Goal: Transaction & Acquisition: Purchase product/service

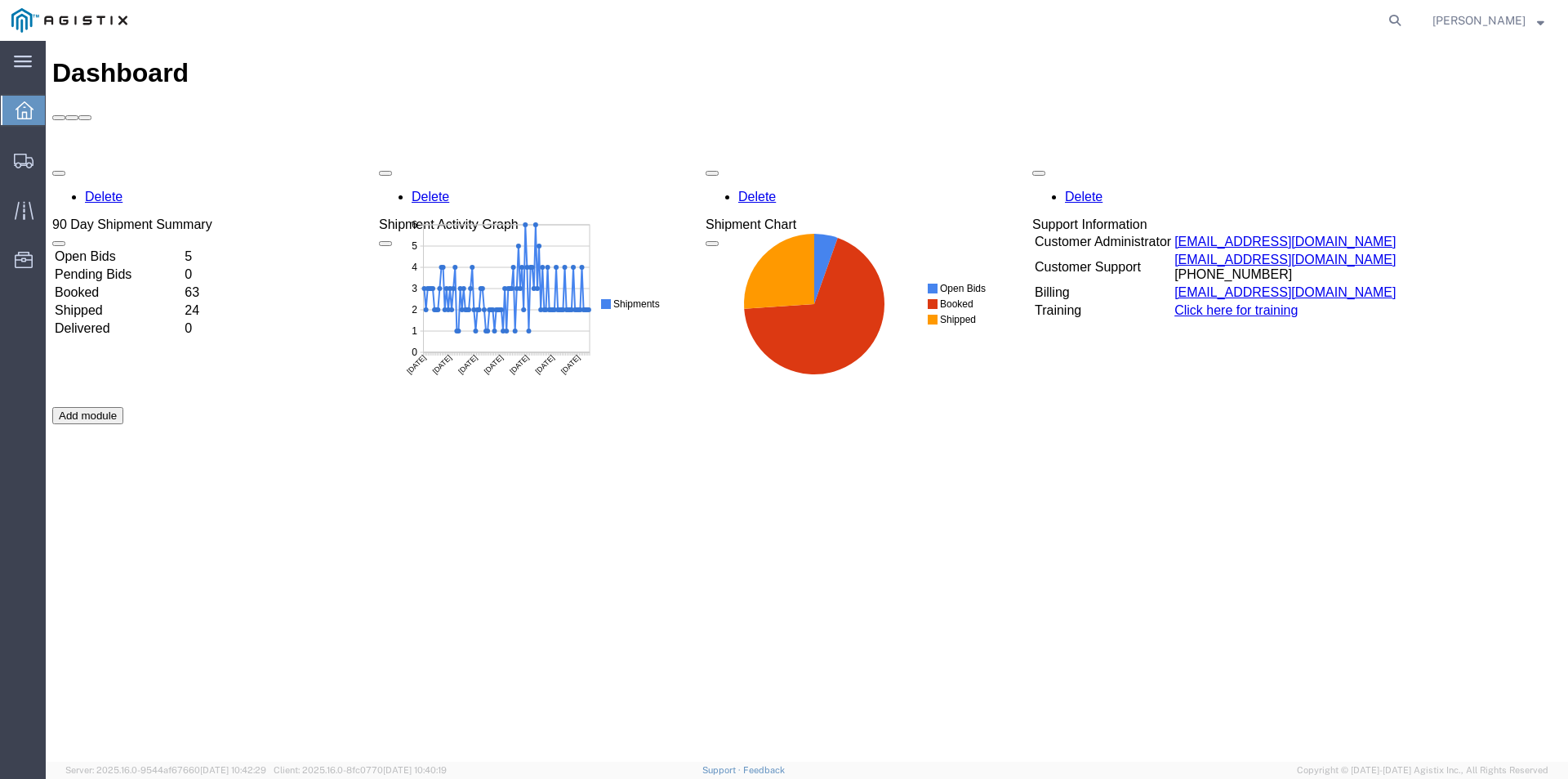
click at [182, 249] on td "Open Bids" at bounding box center [118, 257] width 128 height 16
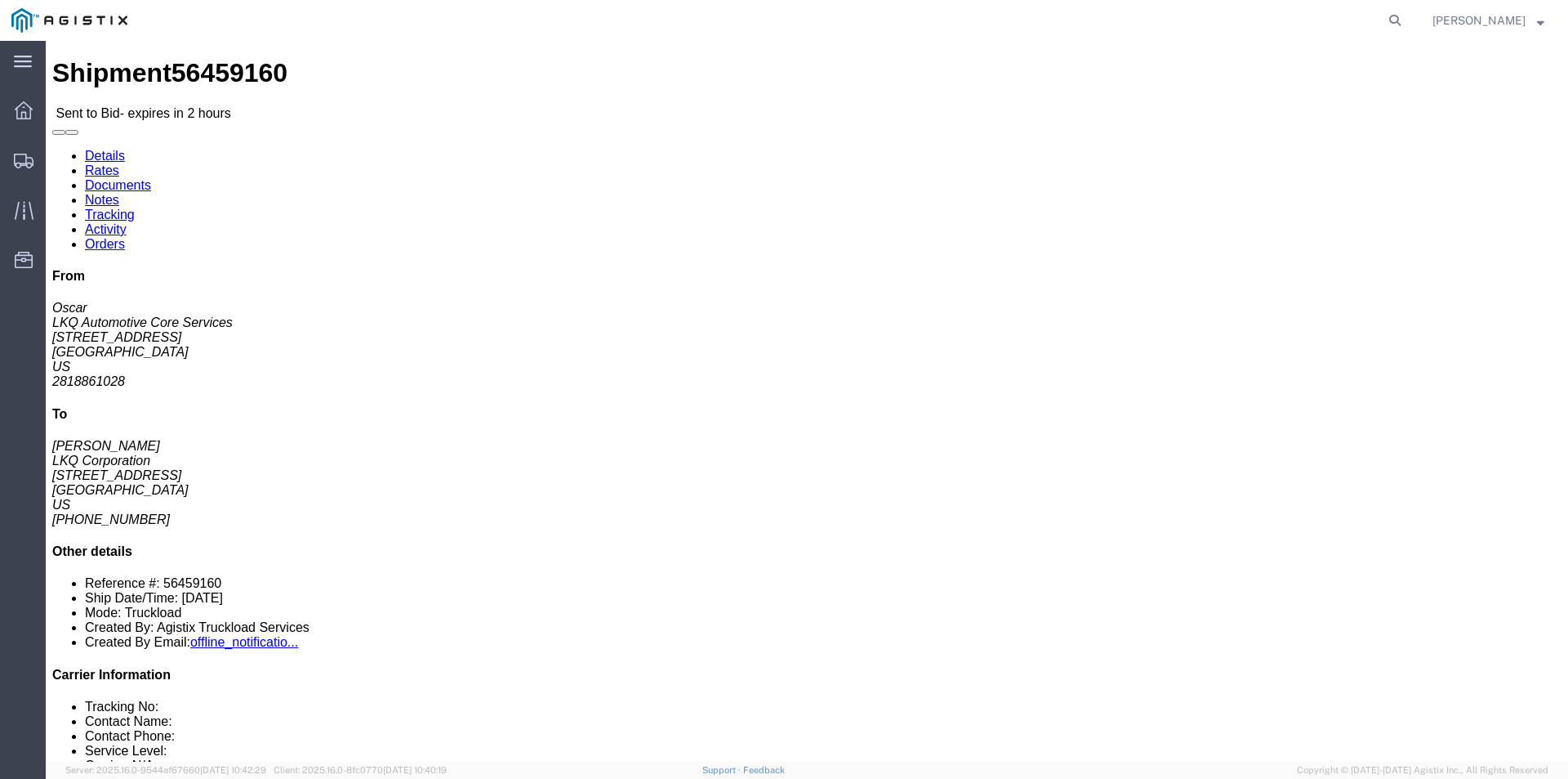
click button "button"
click link "Enter / Modify Bid"
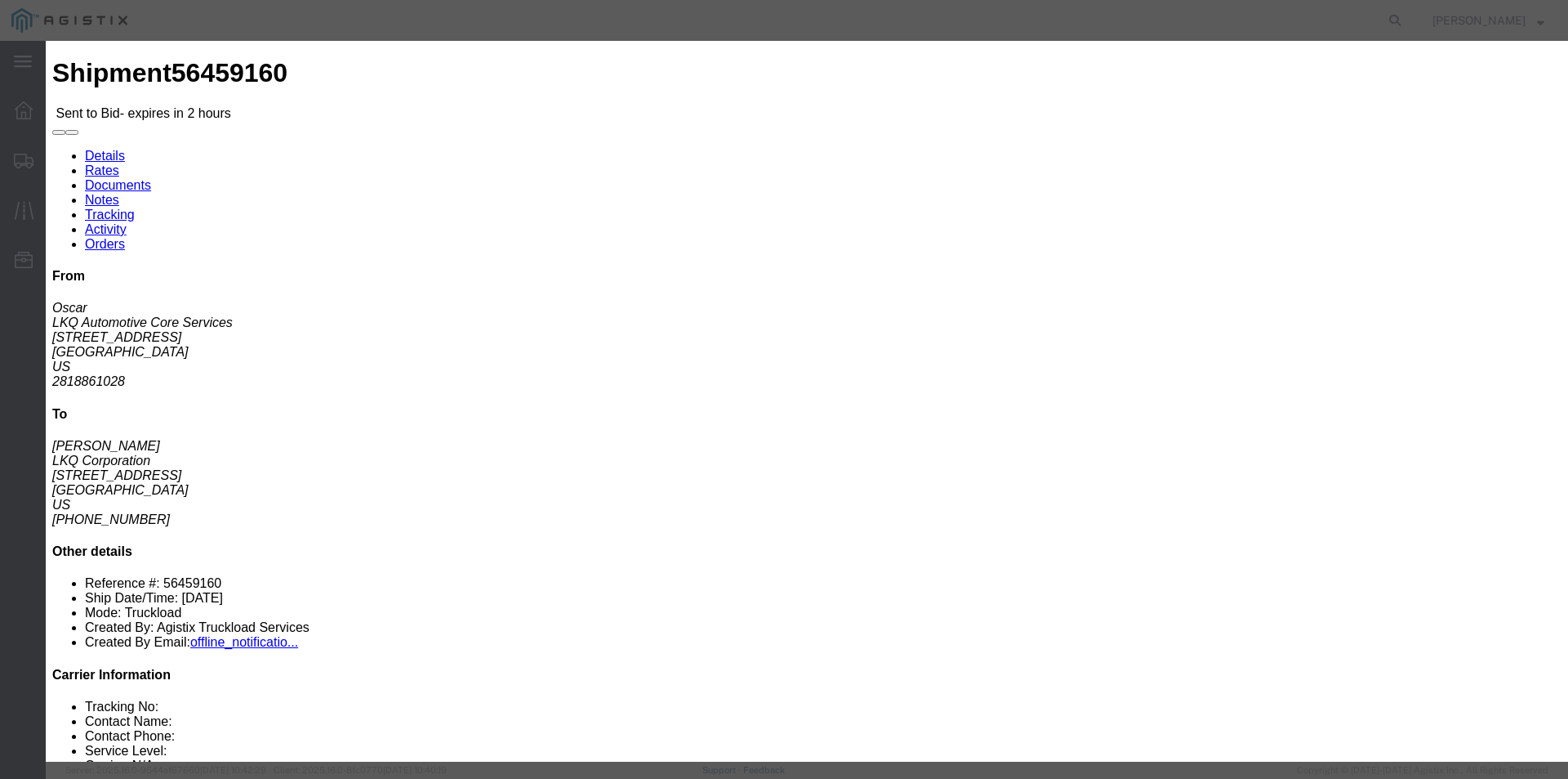
click div "Bid Information Vendor Select RXO Freight Forwarding RXO Logistics Service Leve…"
click select "Select RXO Freight Forwarding RXO Logistics"
select select "3224"
click select "Select RXO Freight Forwarding RXO Logistics"
drag, startPoint x: 766, startPoint y: 136, endPoint x: 791, endPoint y: 144, distance: 26.2
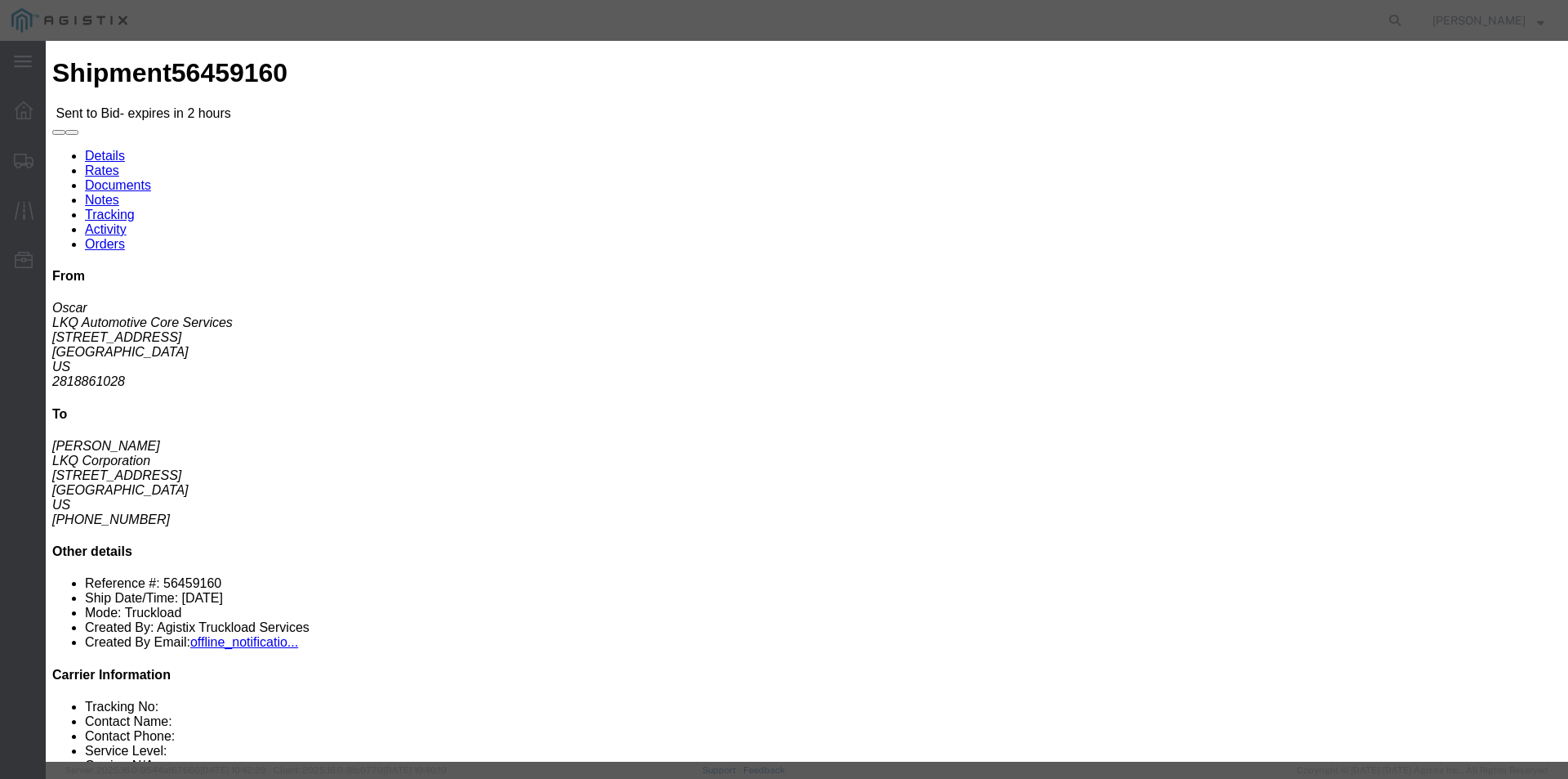
click select "Select Air Airport to Airport Airport to Door CONESTOGA Cargo Van DFRM/STEP Doo…"
select select "11791"
click select "Select Air Airport to Airport Airport to Door CONESTOGA Cargo Van DFRM/STEP Doo…"
click input "text"
type input "bid"
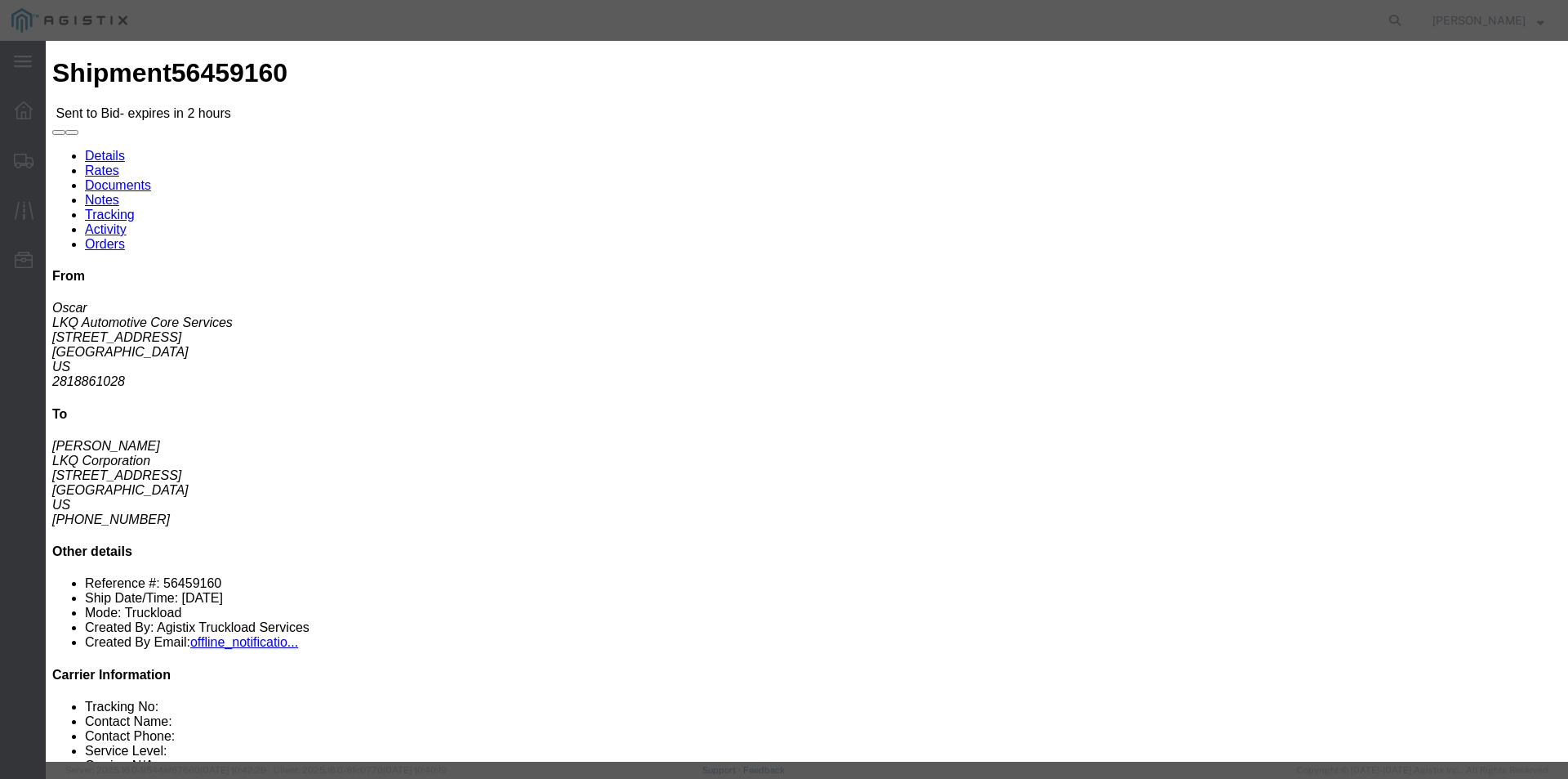
click input "number"
type input "2200"
click button "Submit"
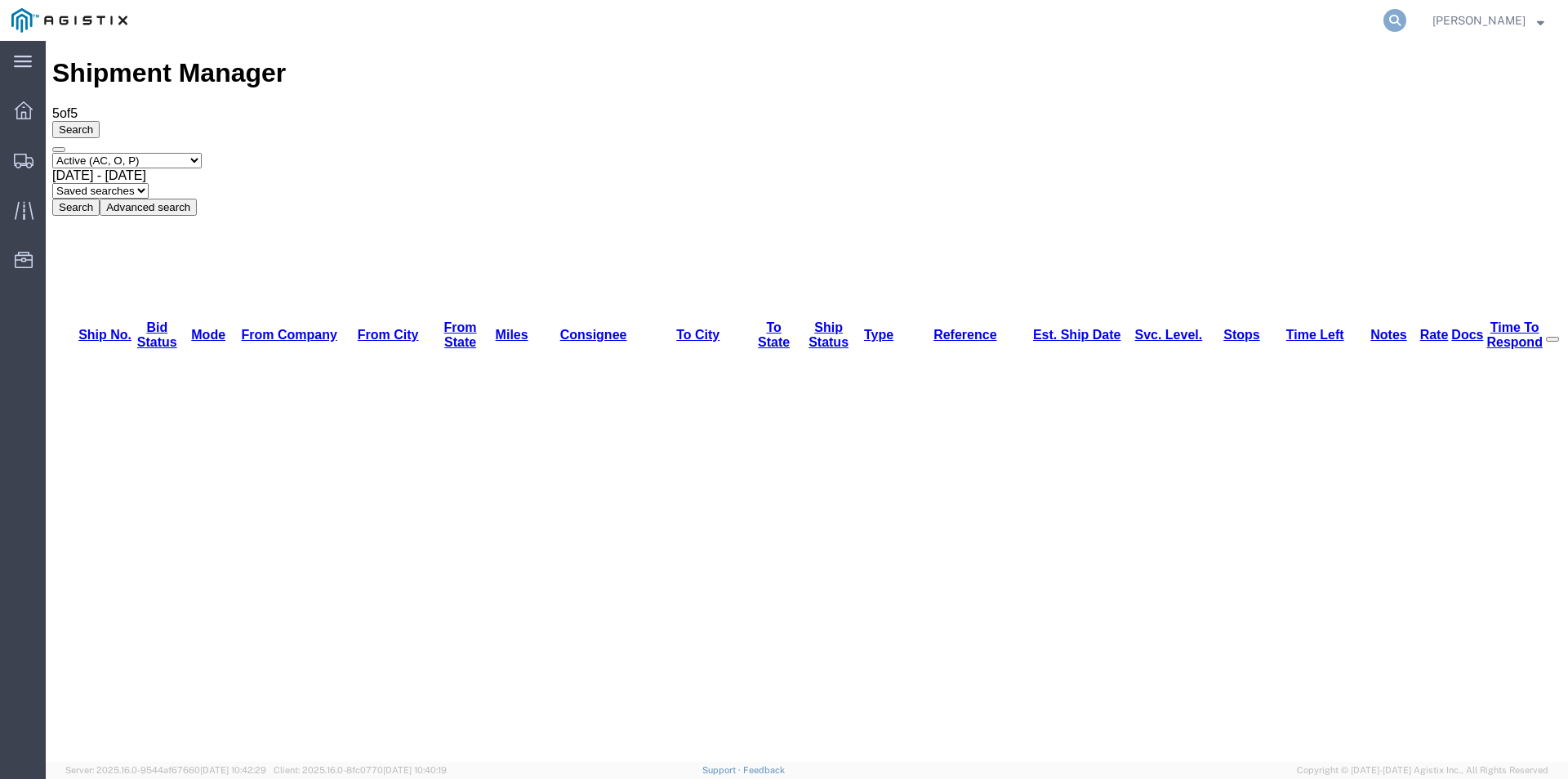
click at [1406, 15] on icon at bounding box center [1395, 20] width 23 height 23
click at [1278, 24] on input "search" at bounding box center [1134, 20] width 496 height 39
paste input "56468149"
type input "56468149"
click at [1406, 20] on icon at bounding box center [1395, 20] width 23 height 23
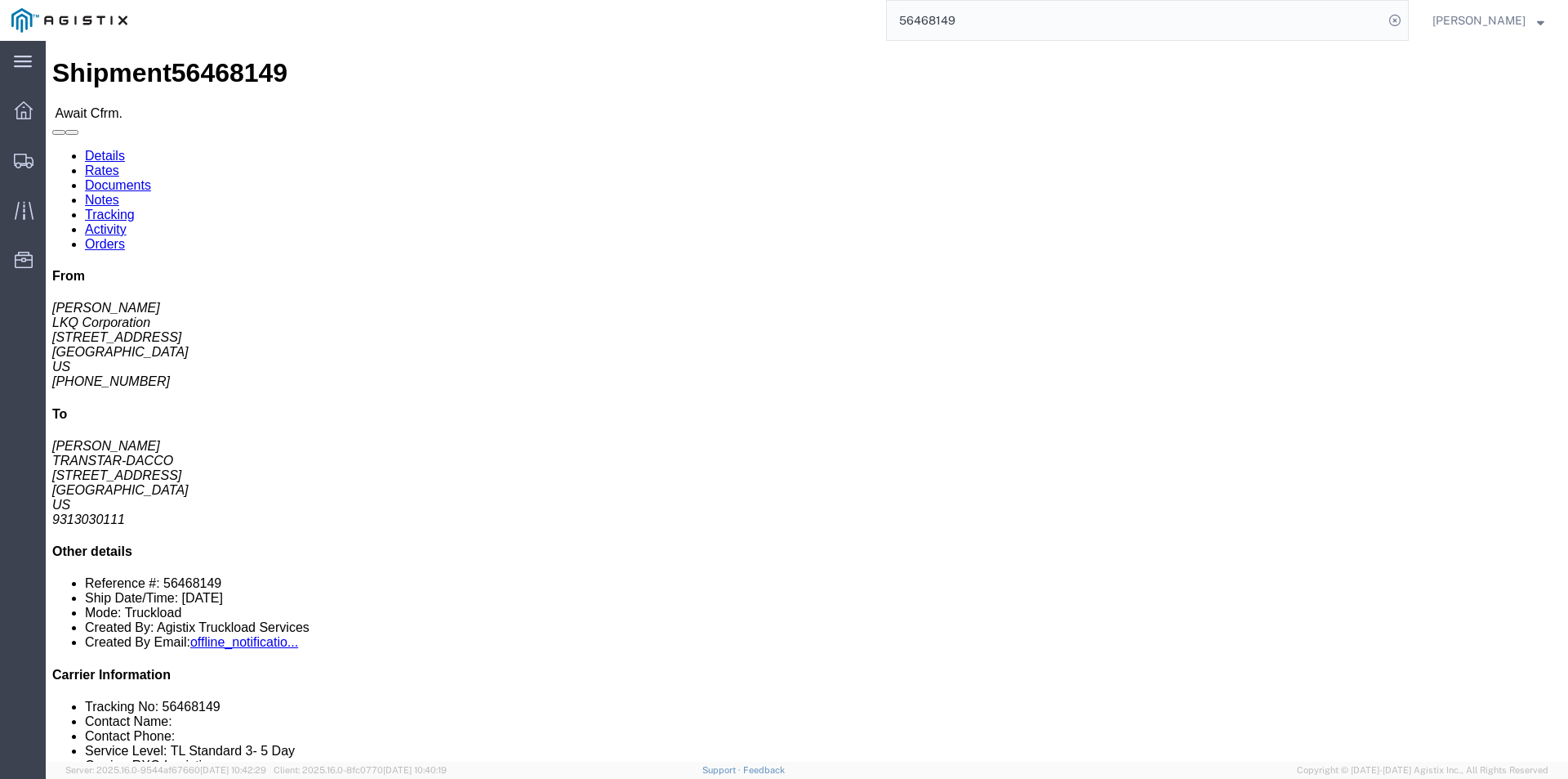
click link "Rates"
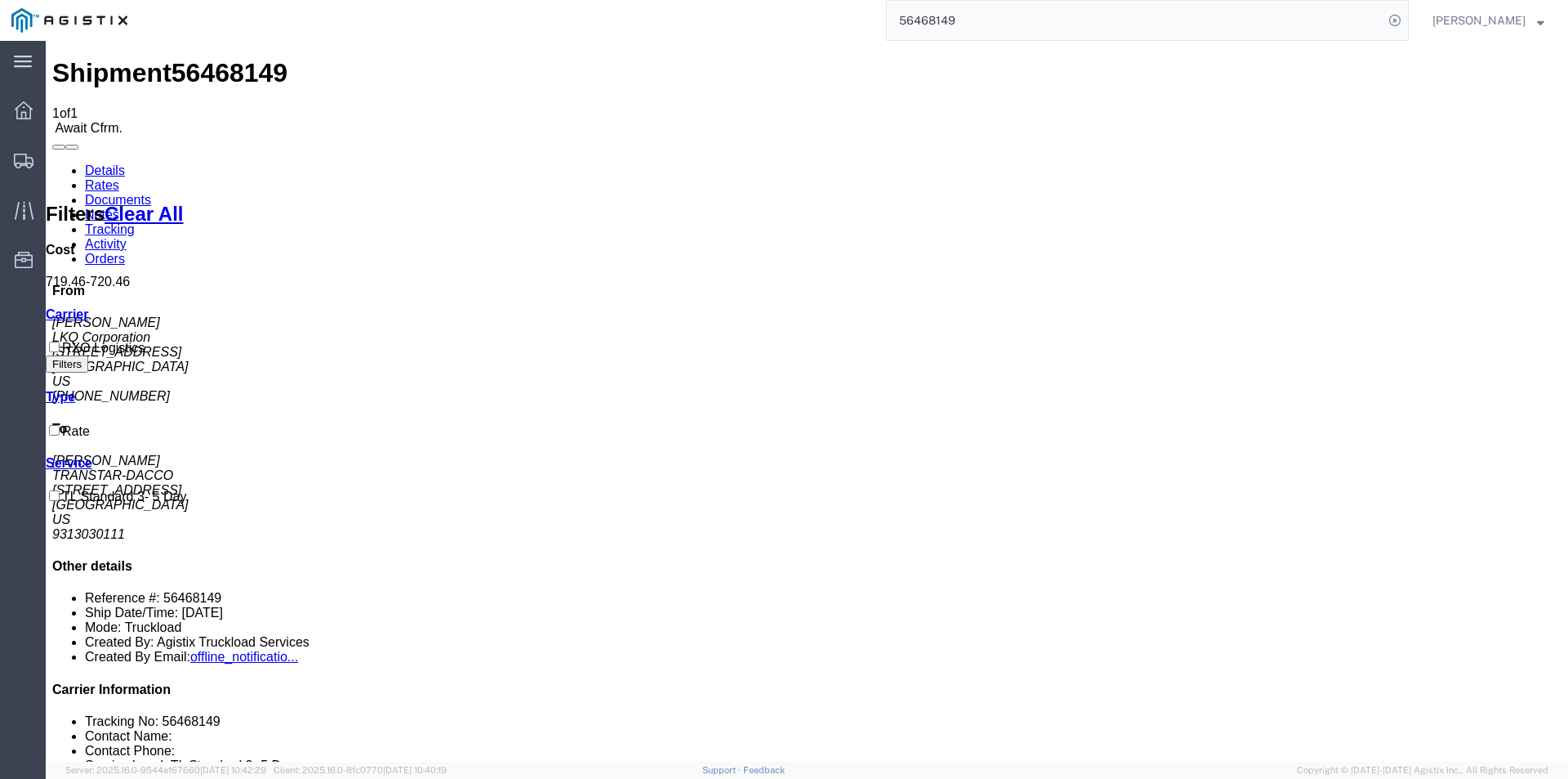
click at [101, 163] on link "Details" at bounding box center [104, 170] width 40 height 14
